Goal: Information Seeking & Learning: Check status

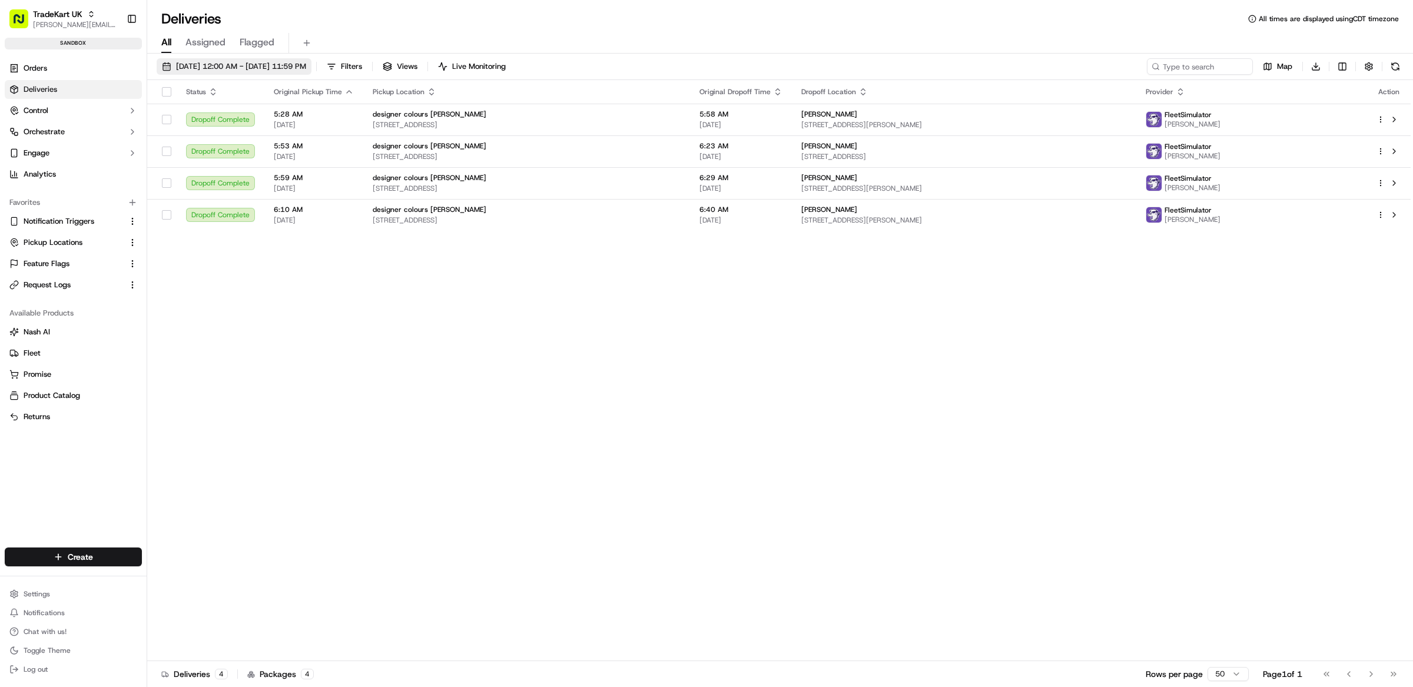
click at [202, 65] on span "[DATE] 12:00 AM - [DATE] 11:59 PM" at bounding box center [241, 66] width 130 height 11
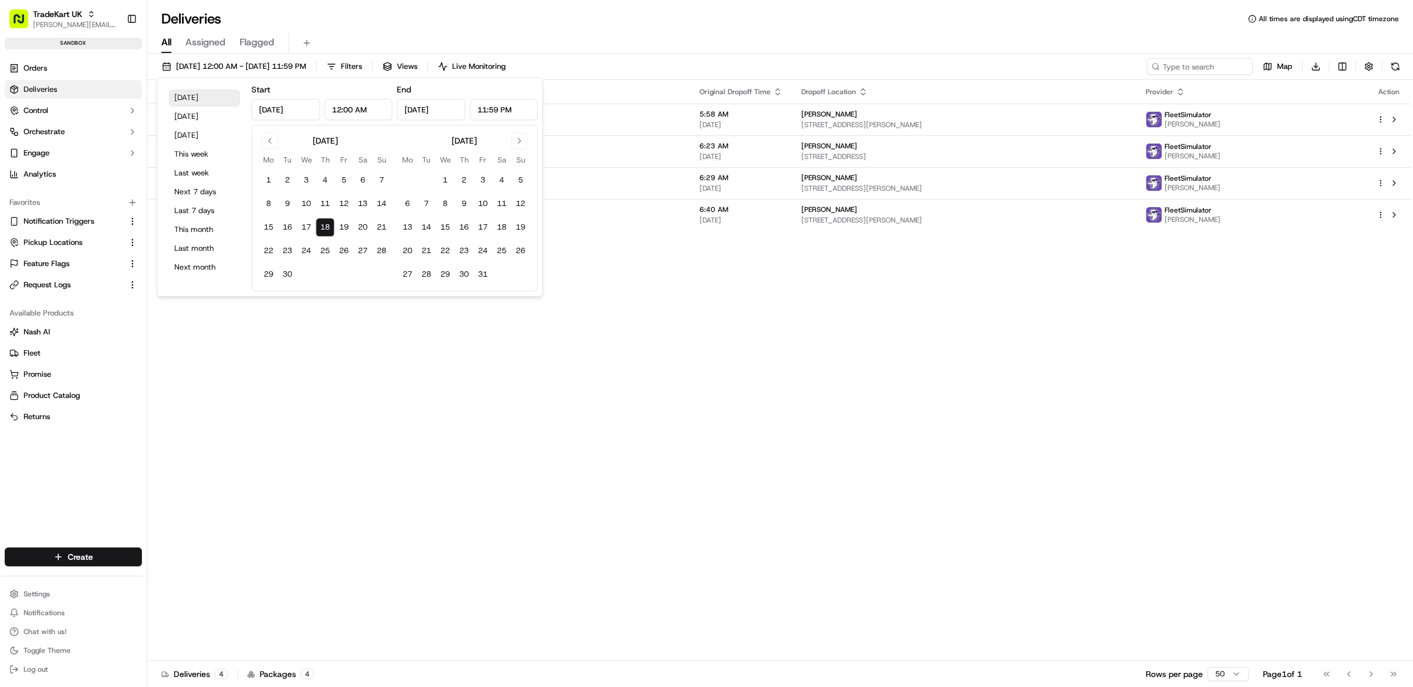
click at [201, 100] on button "[DATE]" at bounding box center [204, 98] width 71 height 16
click at [564, 38] on div "All Assigned Flagged" at bounding box center [780, 43] width 1266 height 21
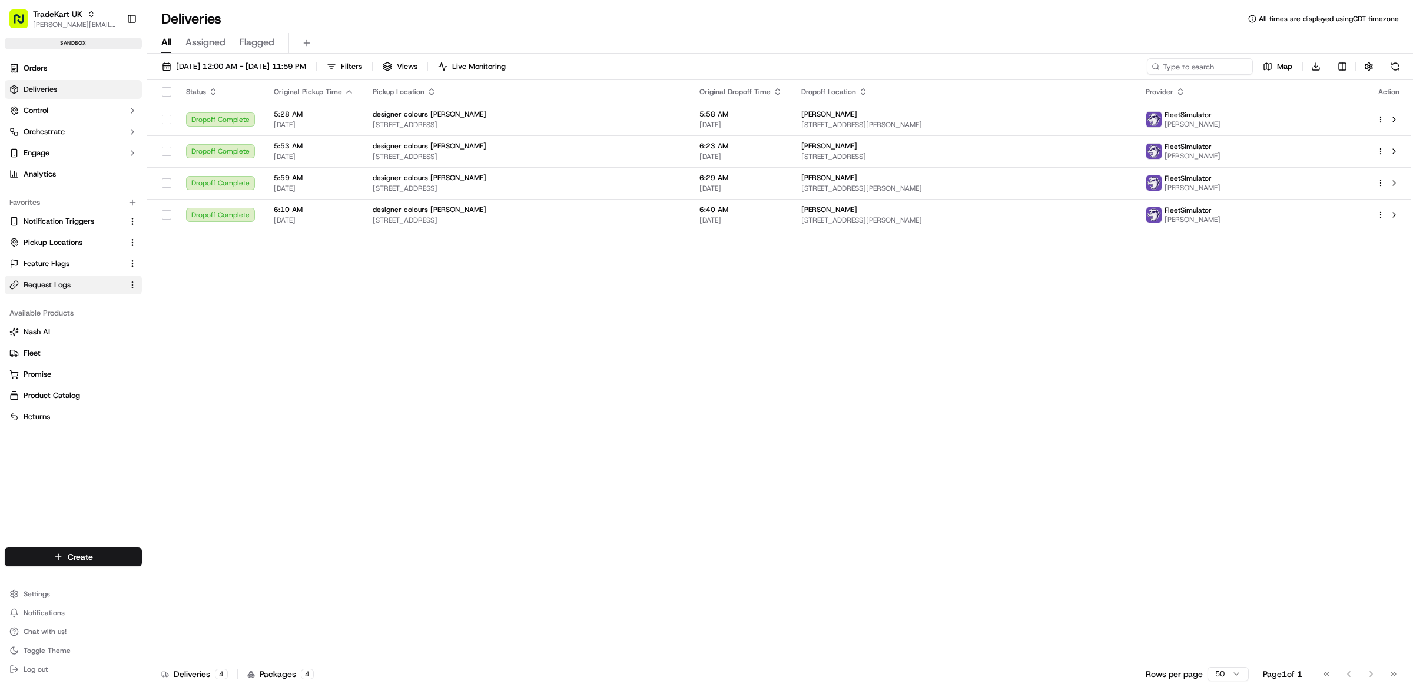
click at [63, 293] on button "Request Logs" at bounding box center [73, 285] width 137 height 19
click at [42, 279] on button "Request Logs" at bounding box center [73, 285] width 137 height 19
click at [44, 280] on span "Request Logs" at bounding box center [47, 285] width 47 height 11
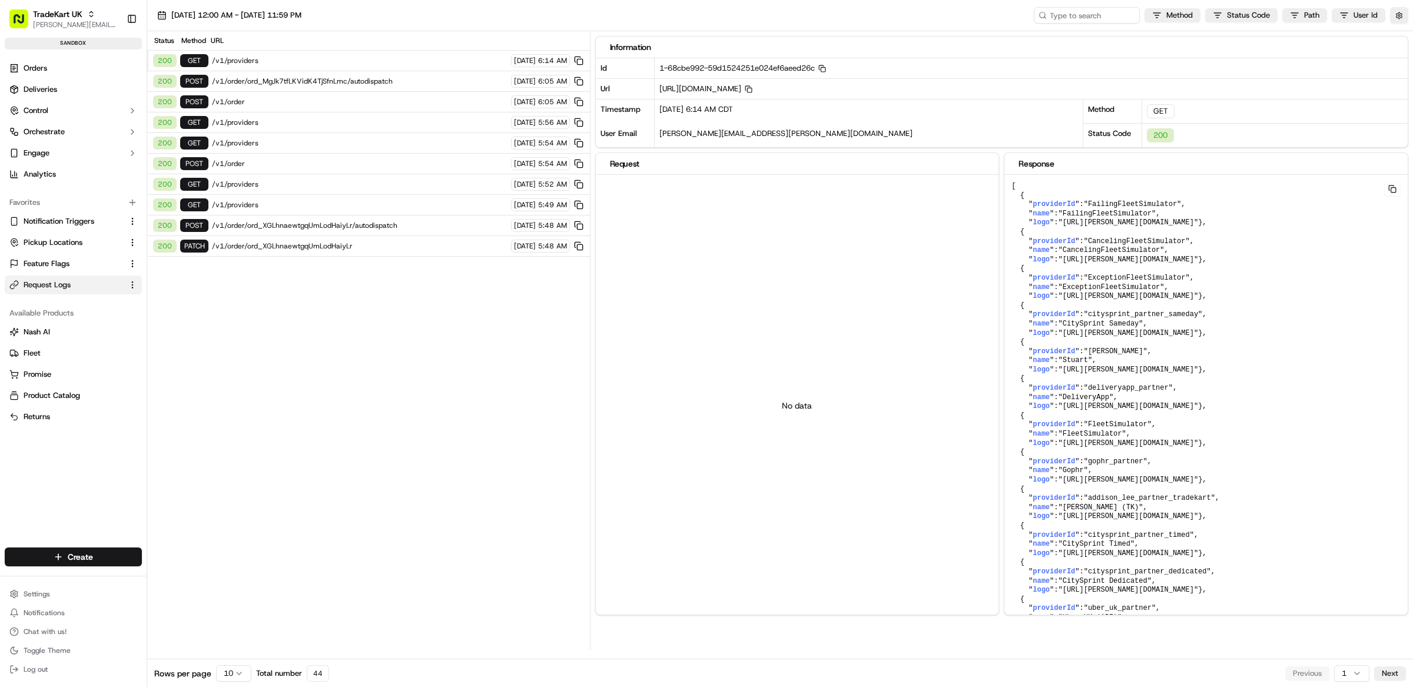
click at [306, 251] on span "/v1/order/ord_XGLhnaewtgqUmLodHaiyLr" at bounding box center [360, 245] width 296 height 9
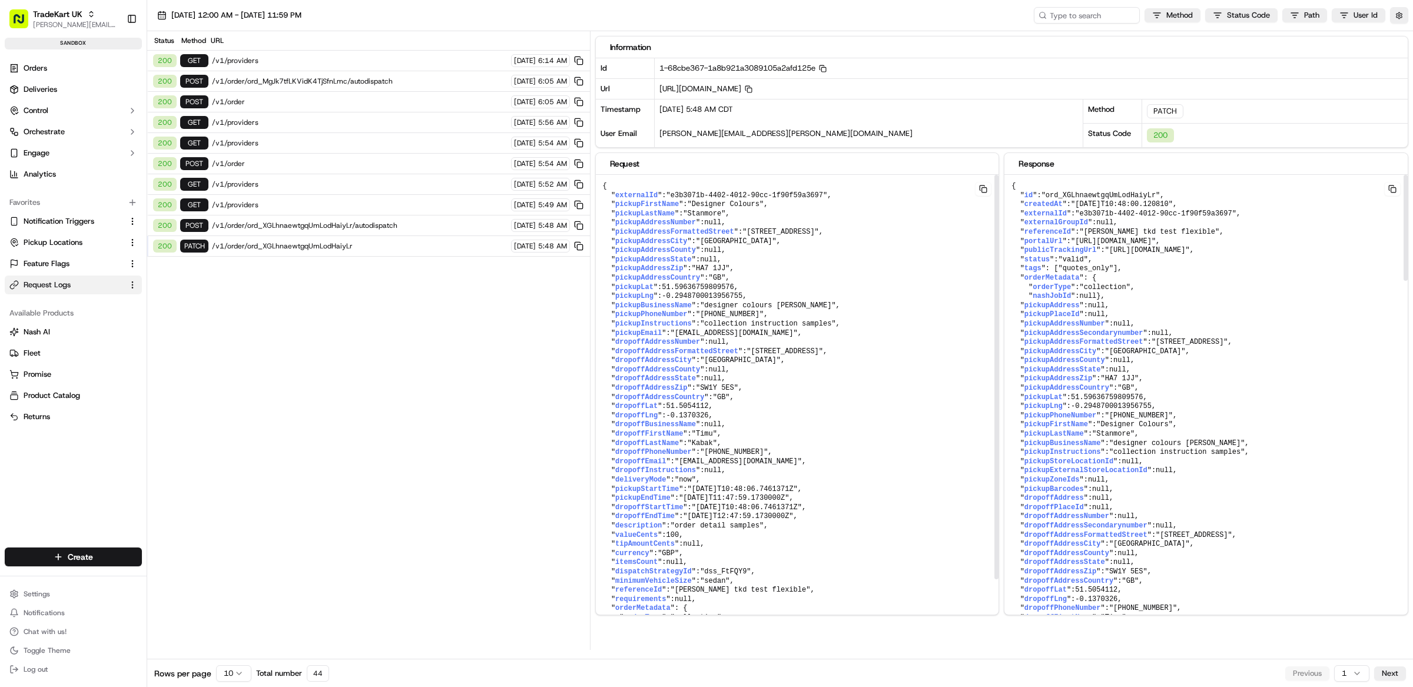
click at [1090, 200] on span ""ord_XGLhnaewtgqUmLodHaiyLr"" at bounding box center [1101, 195] width 119 height 8
click at [1087, 197] on span ""ord_XGLhnaewtgqUmLodHaiyLr"" at bounding box center [1101, 195] width 119 height 8
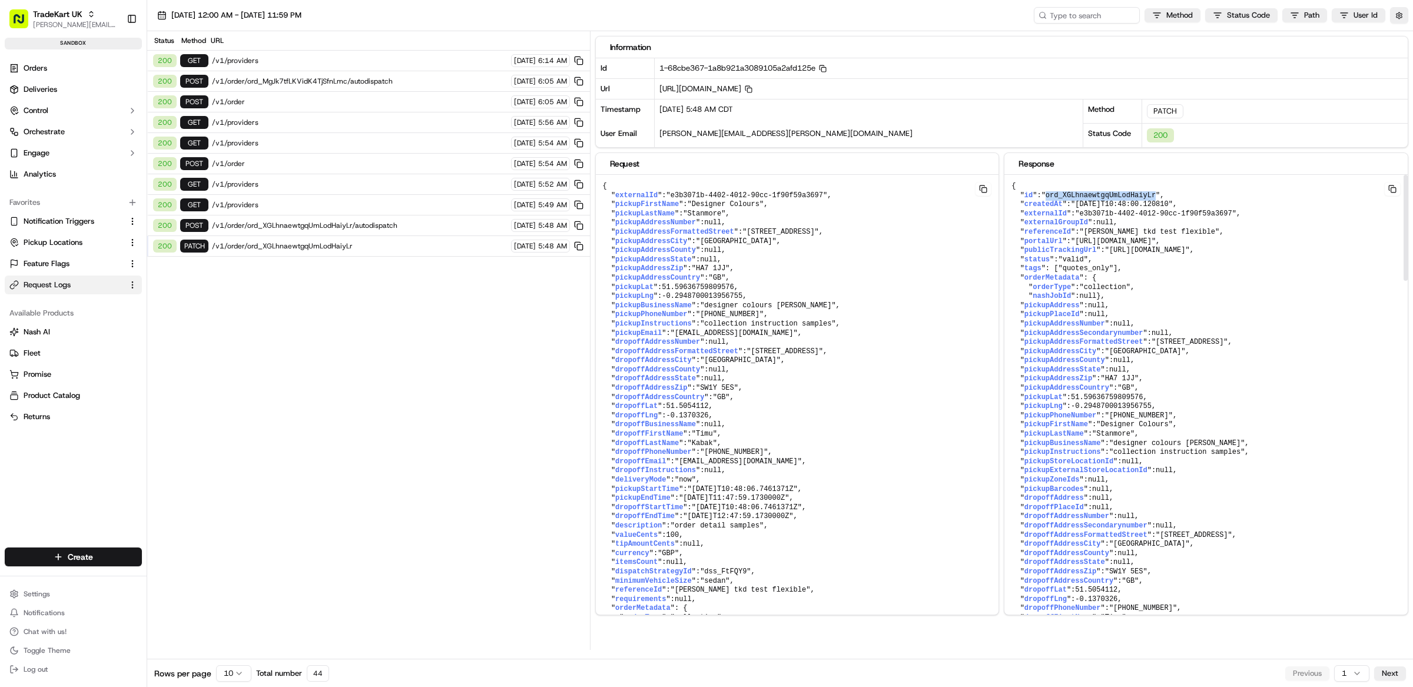
click at [1087, 197] on span ""ord_XGLhnaewtgqUmLodHaiyLr"" at bounding box center [1101, 195] width 119 height 8
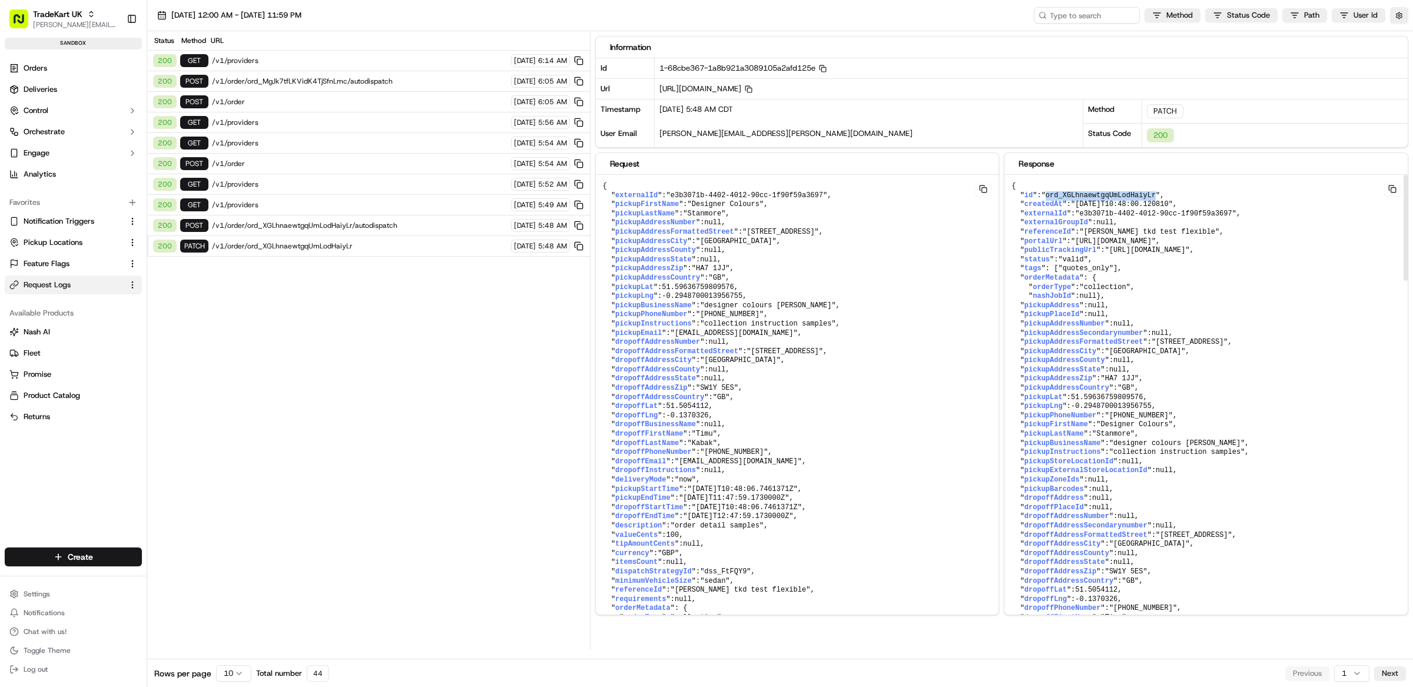
copy span "ord_XGLhnaewtgqUmLodHaiyLr"
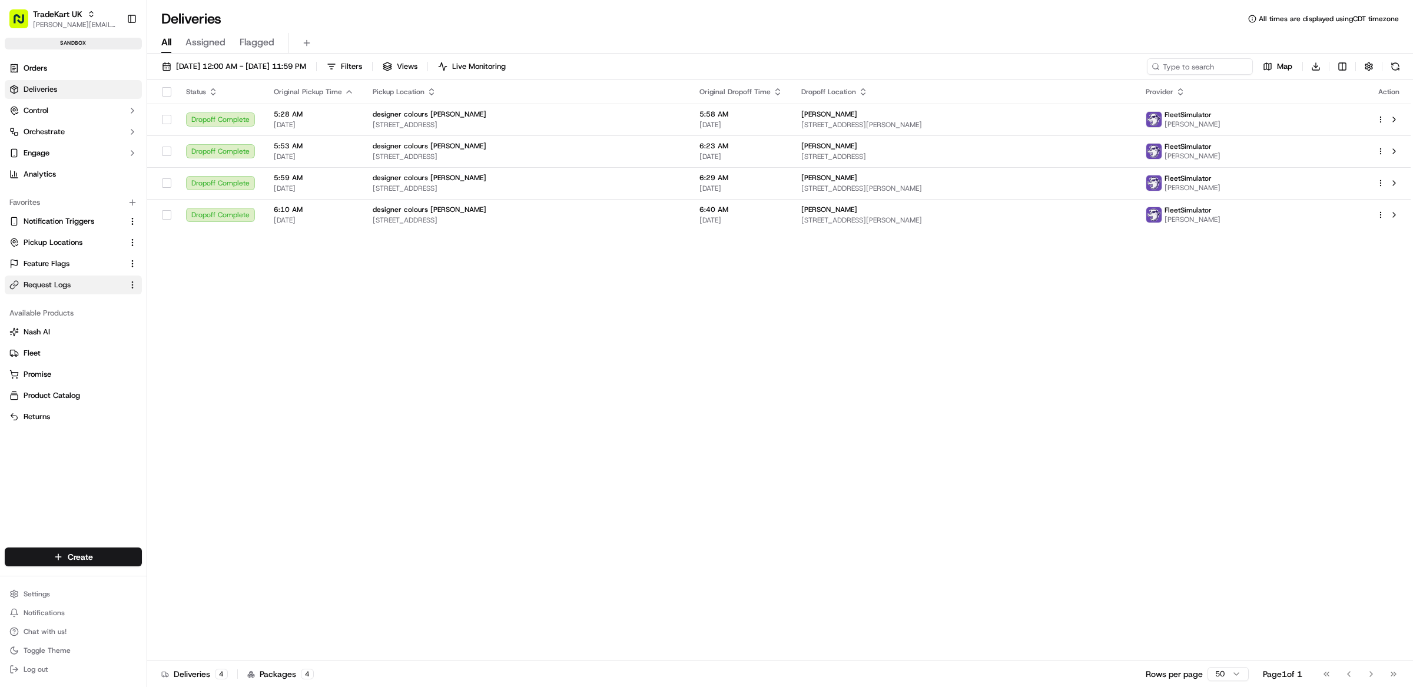
click at [48, 283] on span "Request Logs" at bounding box center [47, 285] width 47 height 11
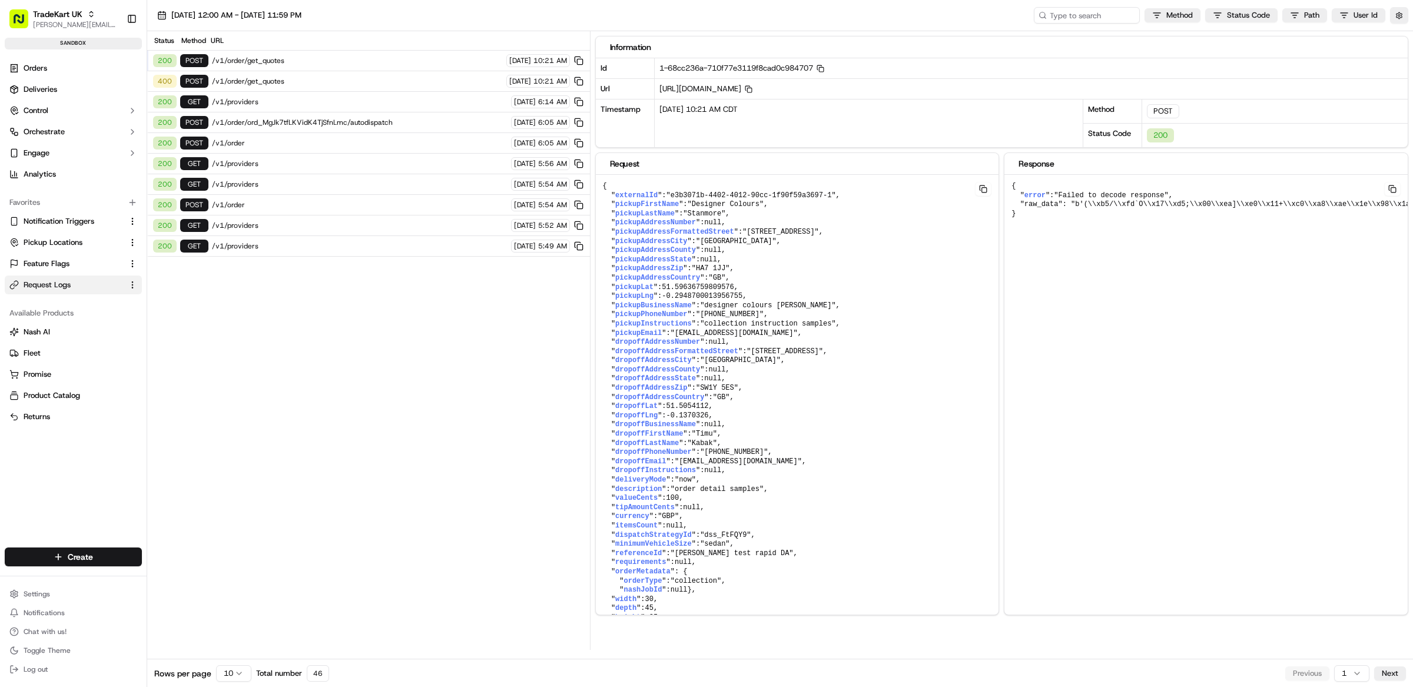
click at [321, 126] on span "/v1/order/ord_MgJk7tfLKVidK4TjSfnLmc/autodispatch" at bounding box center [360, 122] width 296 height 9
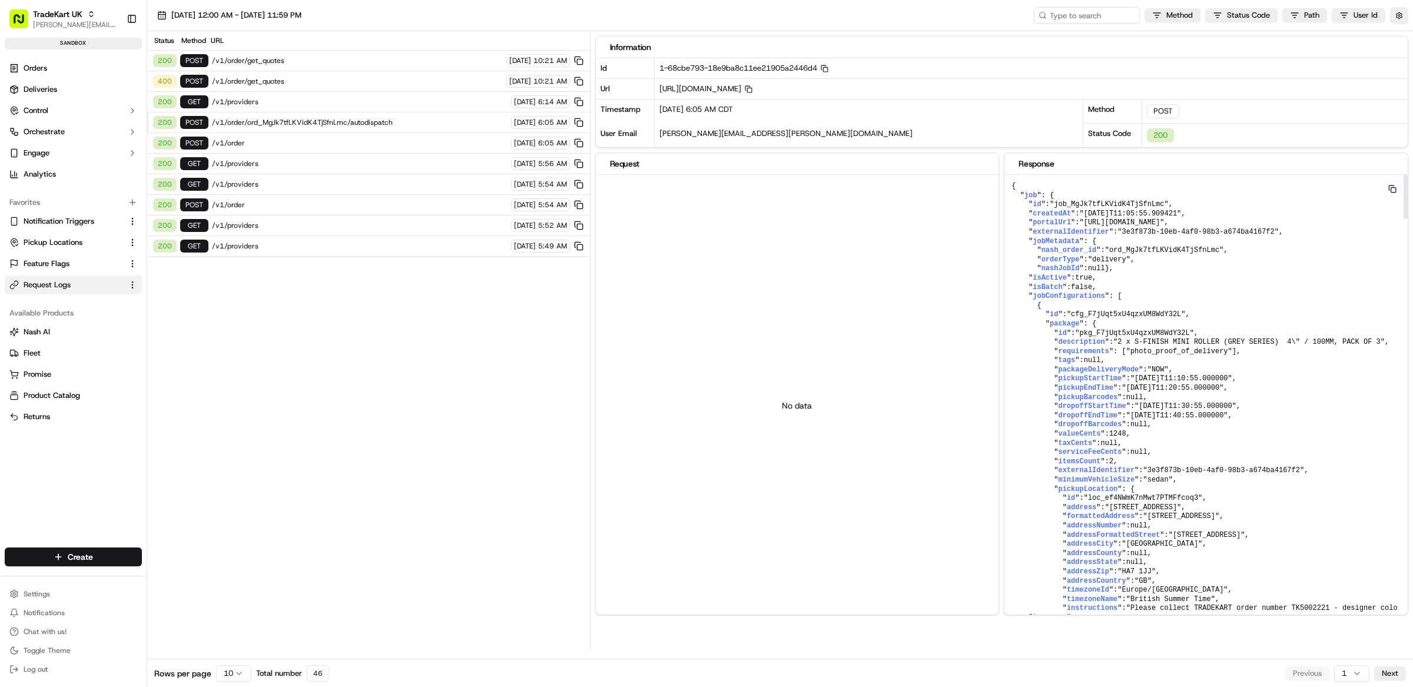
click at [406, 122] on span "/v1/order/ord_MgJk7tfLKVidK4TjSfnLmc/autodispatch" at bounding box center [360, 122] width 296 height 9
click at [264, 145] on span "/v1/order" at bounding box center [360, 142] width 296 height 9
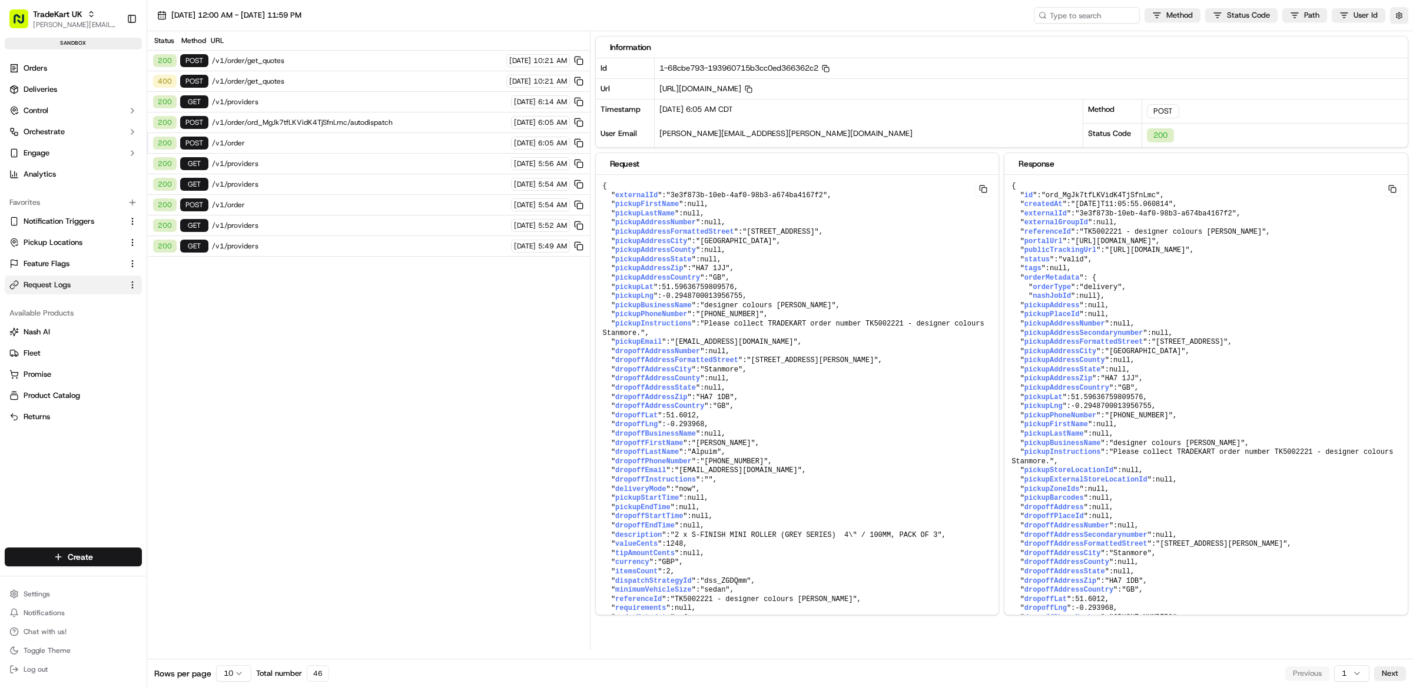
click at [271, 125] on span "/v1/order/ord_MgJk7tfLKVidK4TjSfnLmc/autodispatch" at bounding box center [360, 122] width 296 height 9
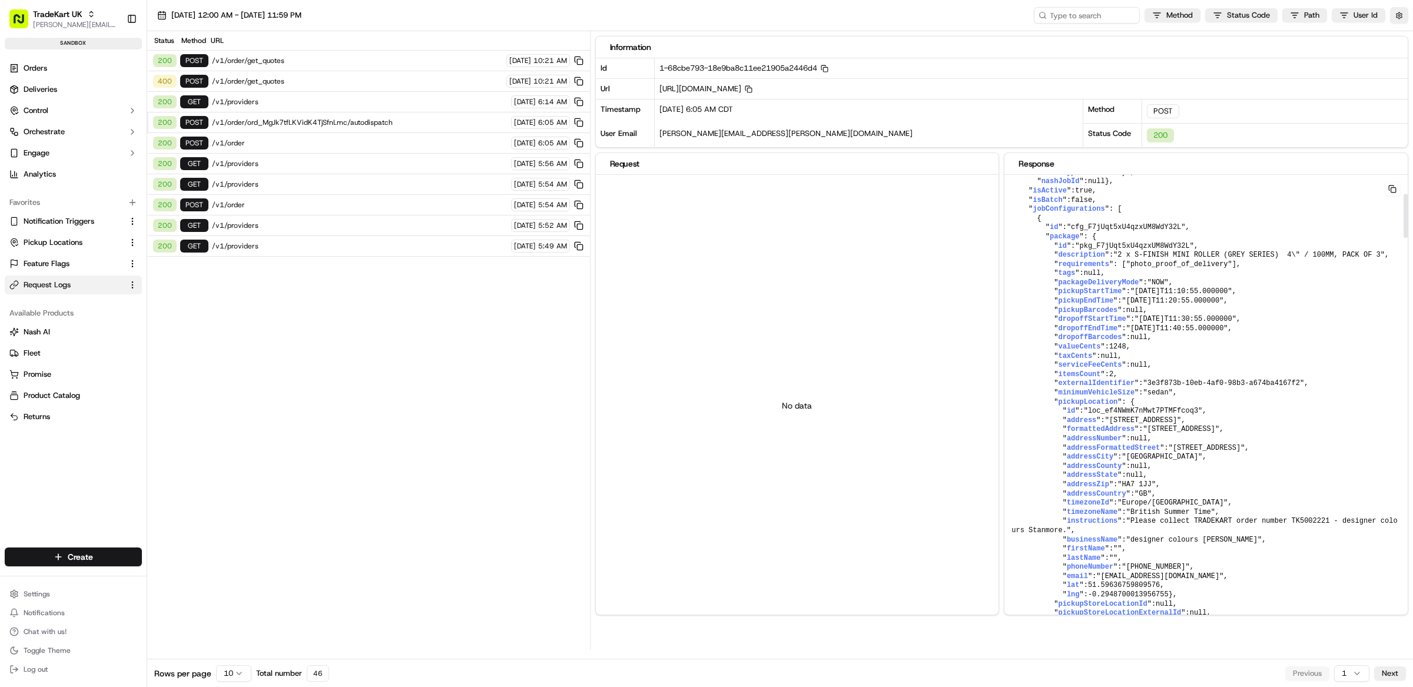
scroll to position [549, 0]
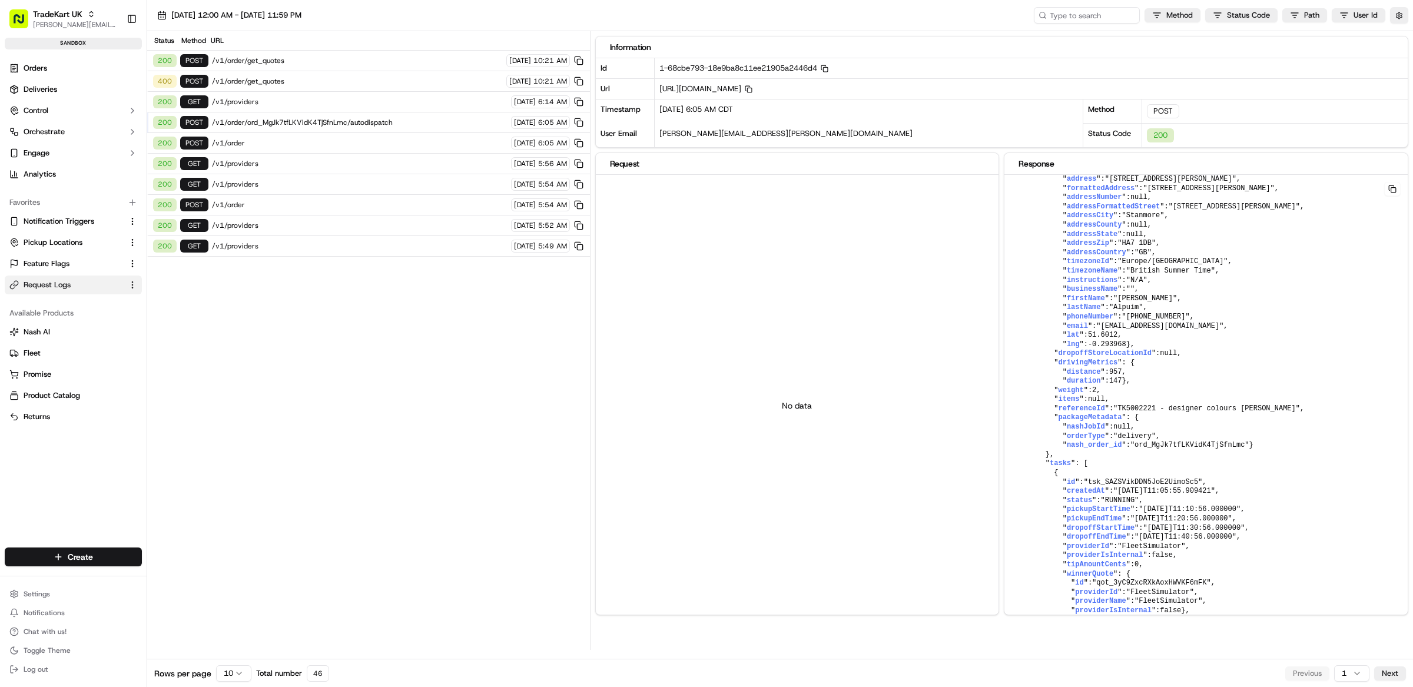
click at [346, 127] on span "/v1/order/ord_MgJk7tfLKVidK4TjSfnLmc/autodispatch" at bounding box center [360, 122] width 296 height 9
click at [304, 143] on span "/v1/order" at bounding box center [360, 142] width 296 height 9
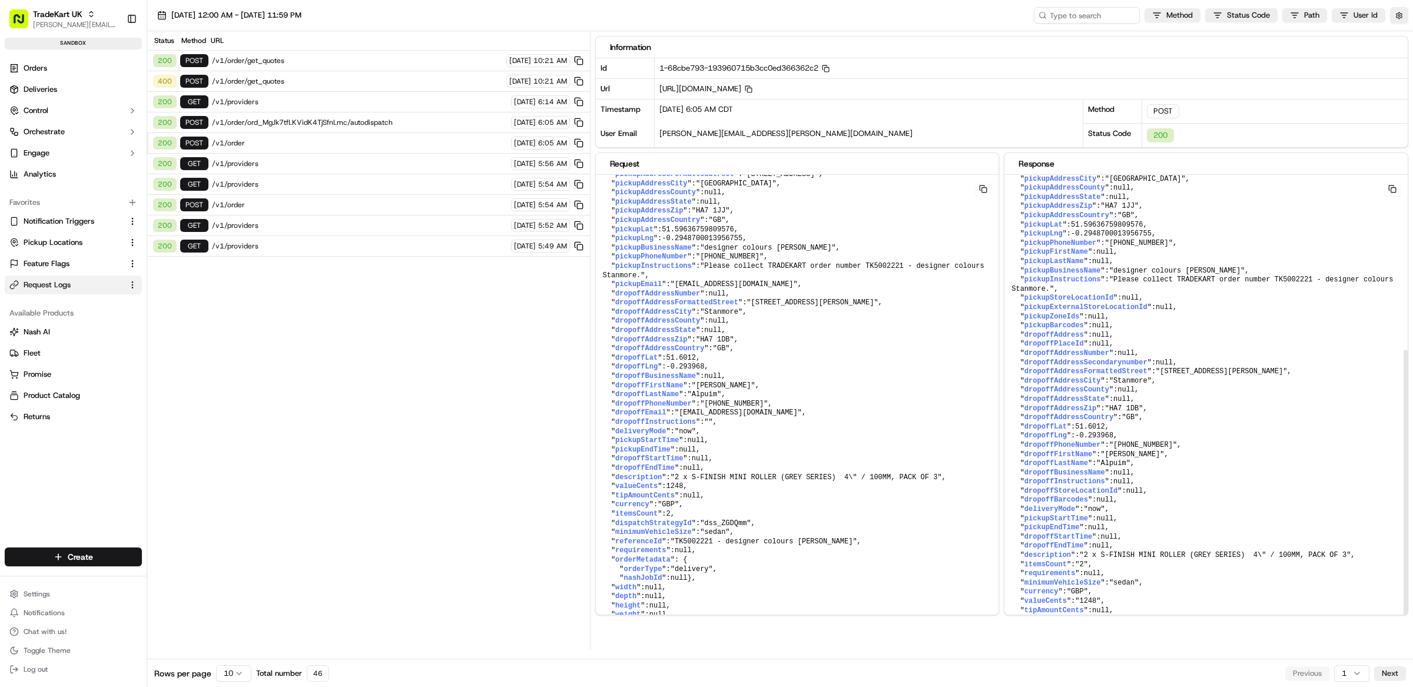
scroll to position [0, 0]
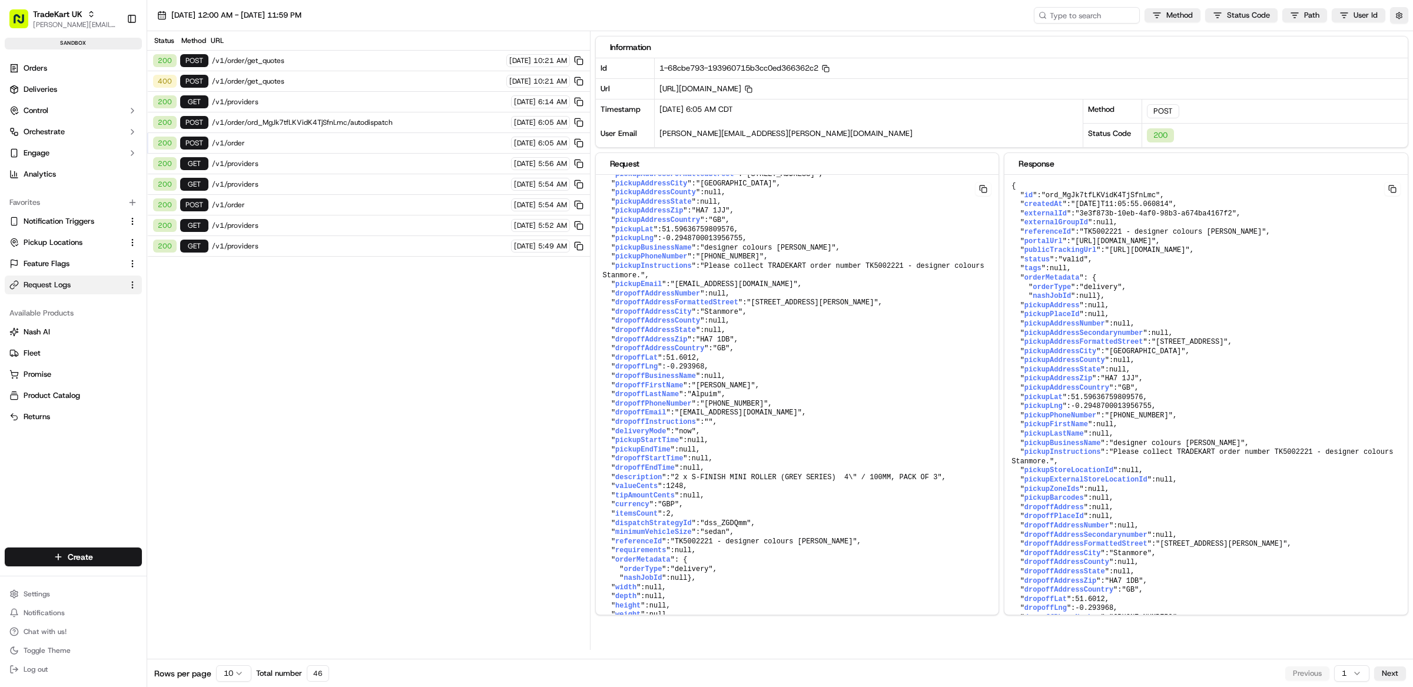
click at [351, 124] on span "/v1/order/ord_MgJk7tfLKVidK4TjSfnLmc/autodispatch" at bounding box center [360, 122] width 296 height 9
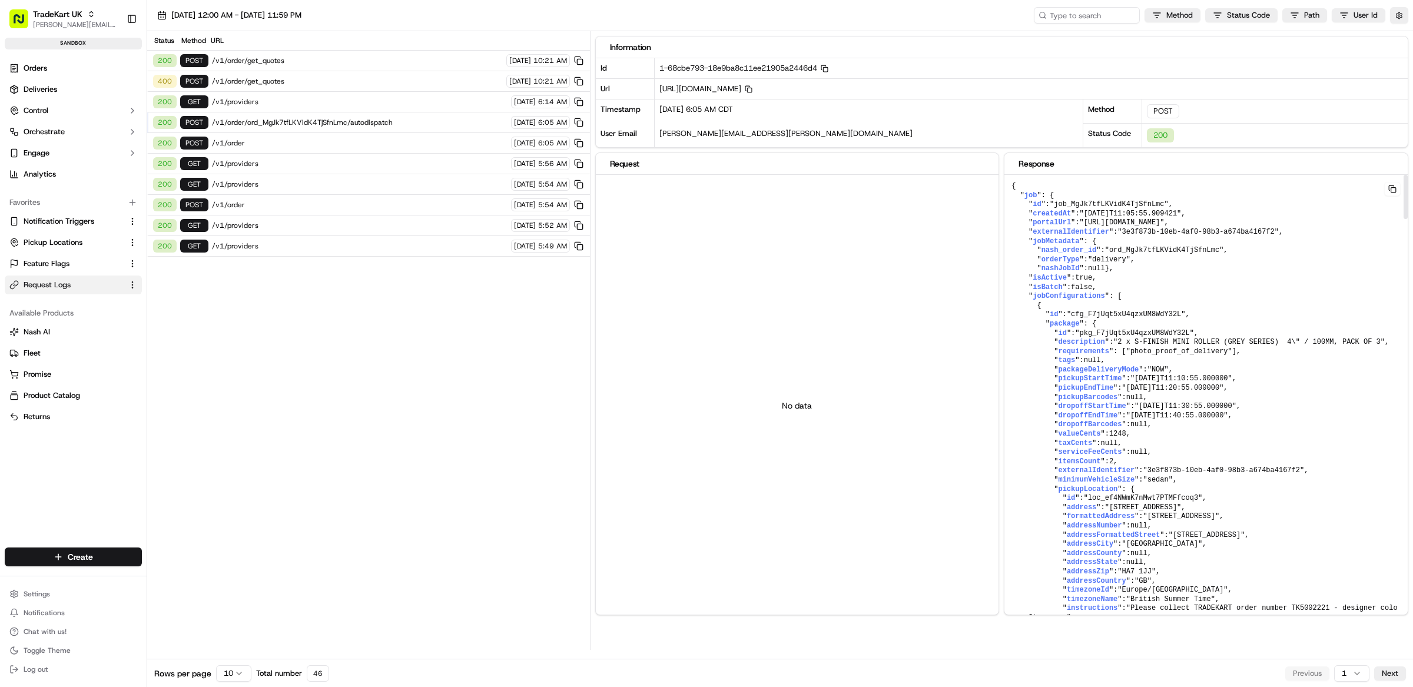
drag, startPoint x: 1138, startPoint y: 273, endPoint x: 1010, endPoint y: 251, distance: 130.2
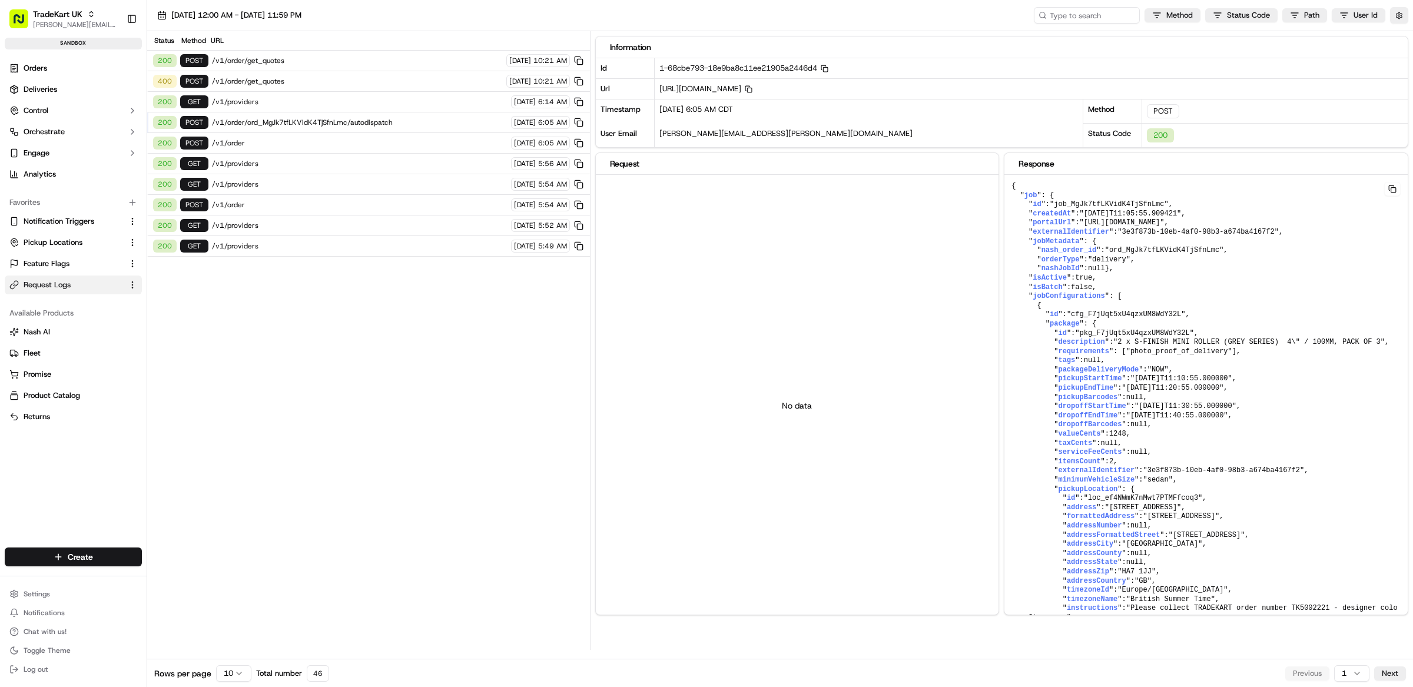
click at [276, 148] on span "/v1/order" at bounding box center [360, 142] width 296 height 9
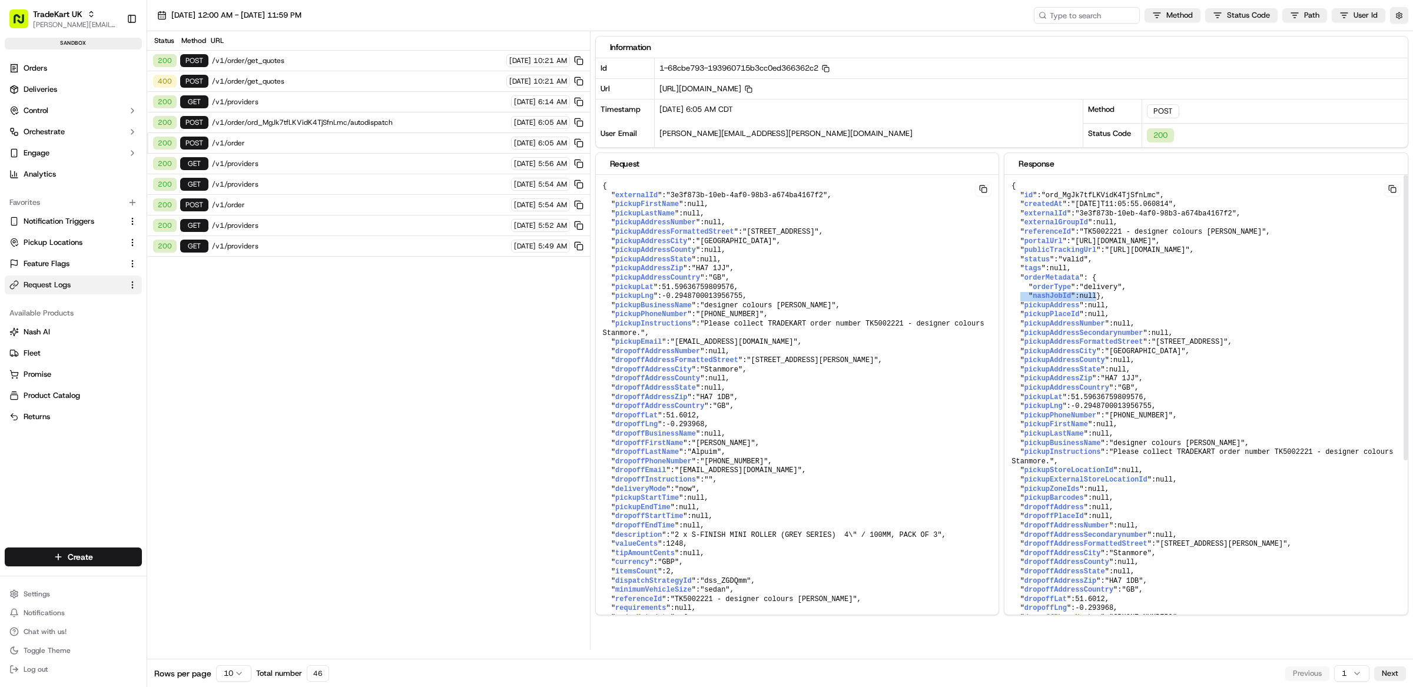
drag, startPoint x: 1095, startPoint y: 302, endPoint x: 1022, endPoint y: 302, distance: 72.4
click at [1022, 302] on pre "{ " id ": "ord_MgJk7tfLKVidK4TjSfnLmc" , " createdAt ": "2025-09-18T11:05:55.06…" at bounding box center [1206, 545] width 403 height 740
click at [339, 125] on span "/v1/order/ord_MgJk7tfLKVidK4TjSfnLmc/autodispatch" at bounding box center [360, 122] width 296 height 9
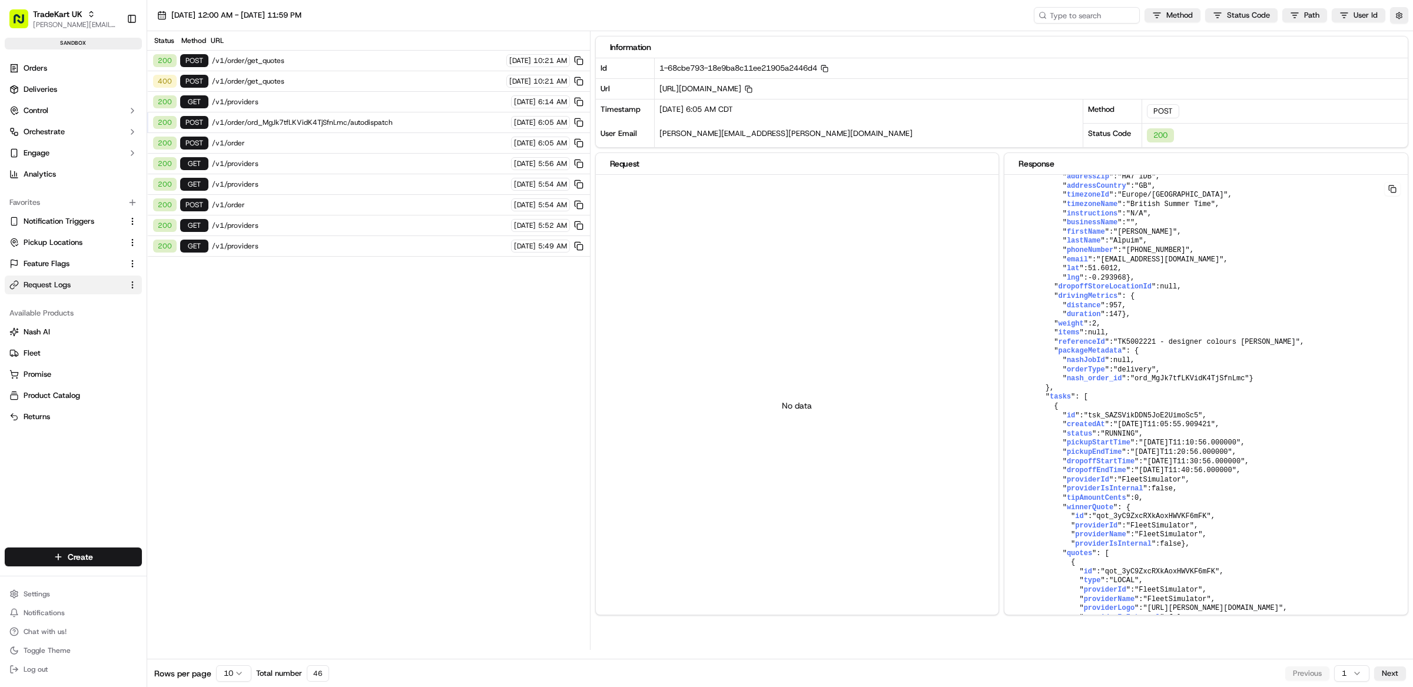
click at [264, 146] on span "/v1/order" at bounding box center [360, 142] width 296 height 9
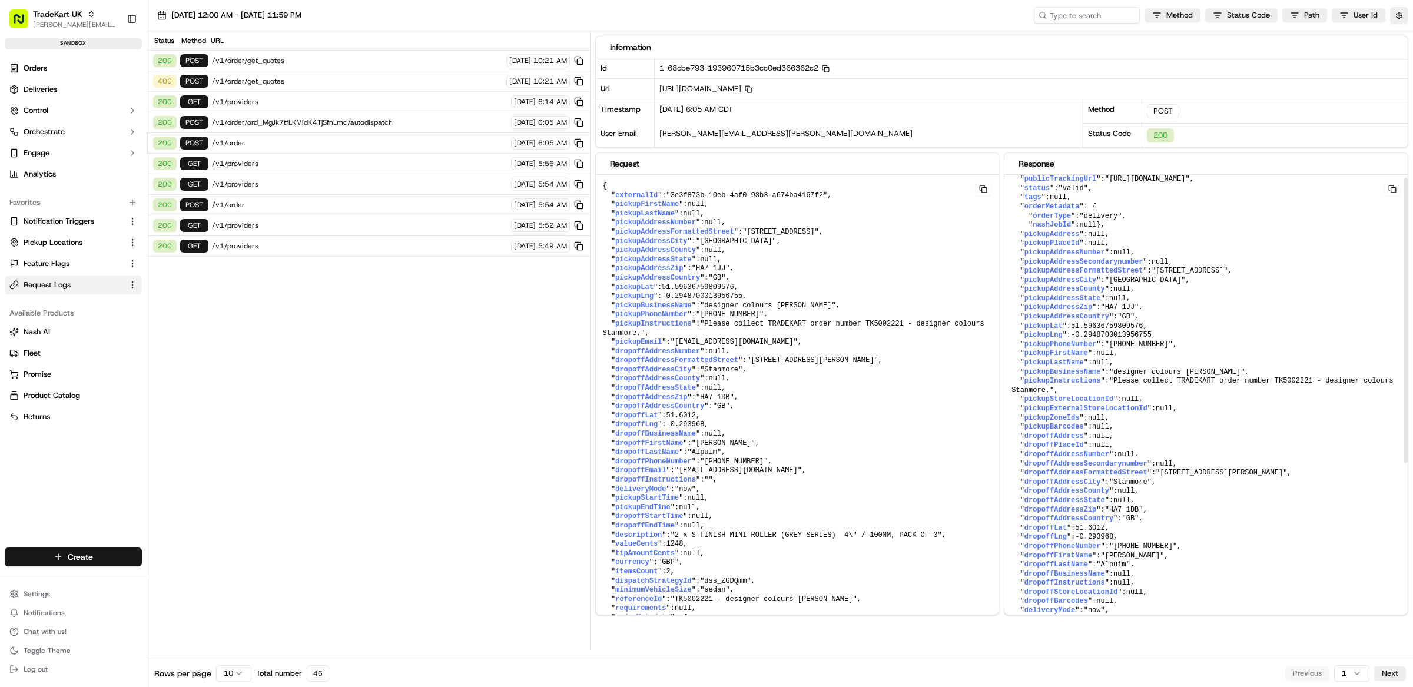
scroll to position [0, 0]
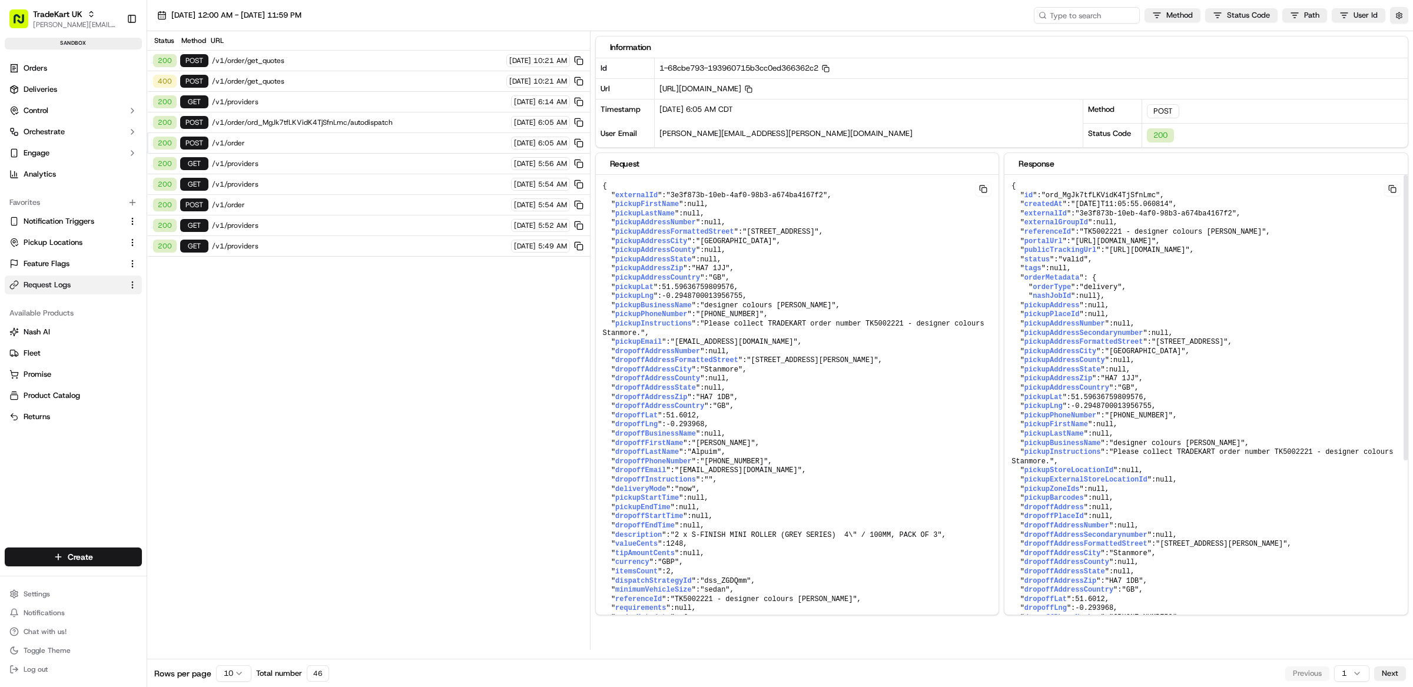
click at [1054, 297] on span "nashJobId" at bounding box center [1052, 296] width 38 height 8
copy span "nashJobId"
